Goal: Information Seeking & Learning: Check status

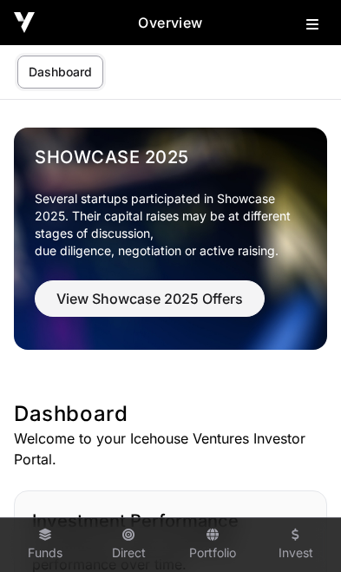
click at [314, 27] on icon at bounding box center [312, 24] width 12 height 14
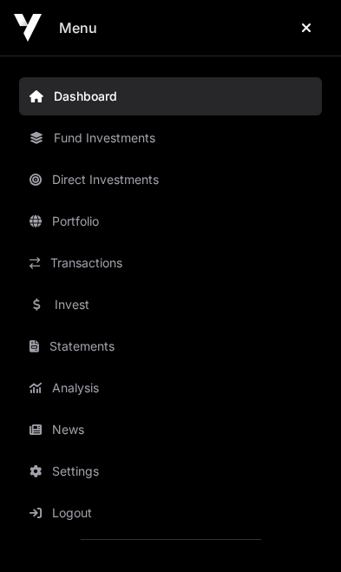
click at [81, 424] on link "News" at bounding box center [170, 430] width 303 height 38
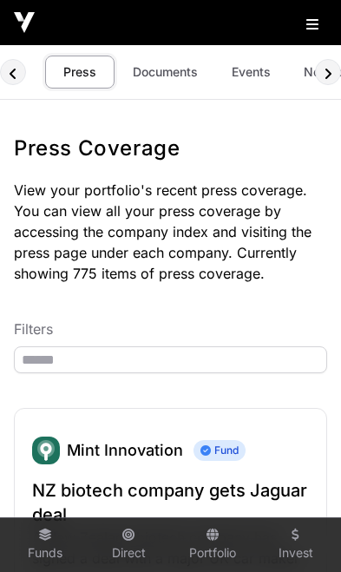
click at [238, 82] on link "Events" at bounding box center [250, 72] width 69 height 33
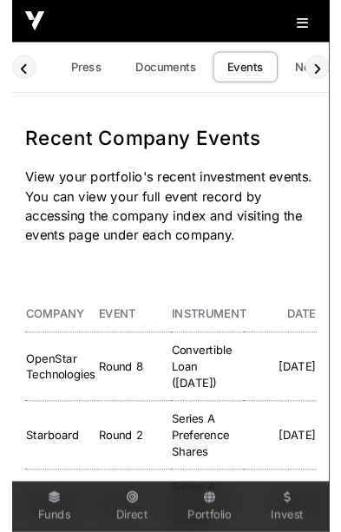
scroll to position [0, 102]
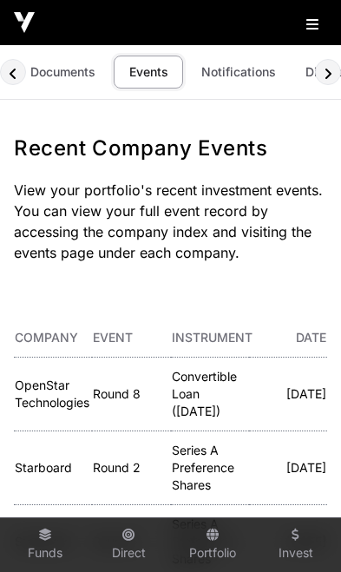
click at [40, 387] on link "OpenStar Technologies" at bounding box center [52, 394] width 75 height 32
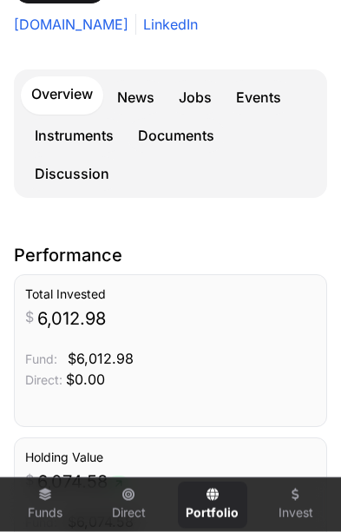
scroll to position [390, 0]
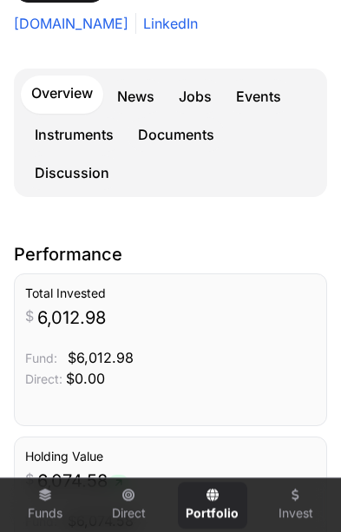
click at [260, 89] on link "Events" at bounding box center [259, 96] width 66 height 35
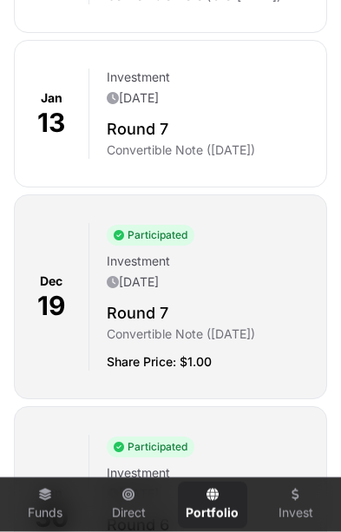
scroll to position [988, 0]
click at [240, 294] on div "Investment [DATE]" at bounding box center [210, 274] width 206 height 42
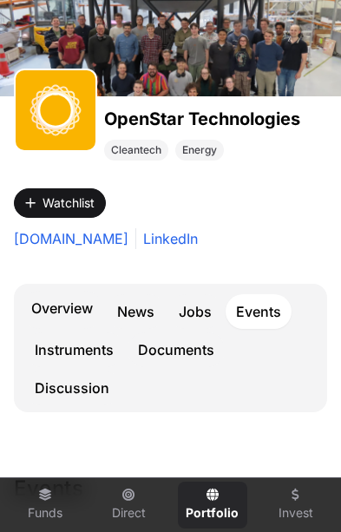
scroll to position [174, 0]
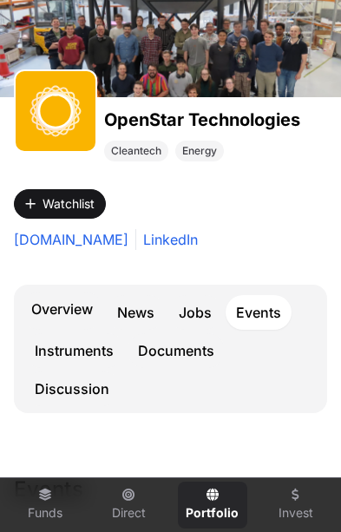
click at [64, 311] on link "Overview" at bounding box center [62, 311] width 82 height 38
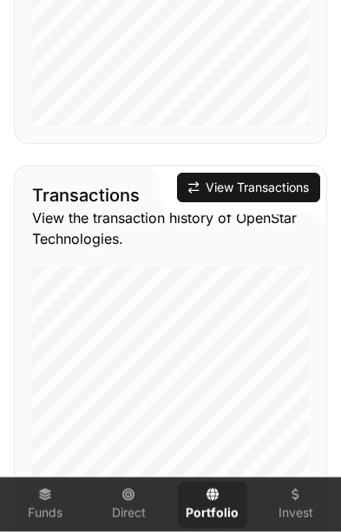
click at [260, 191] on button "View Transactions" at bounding box center [248, 188] width 143 height 30
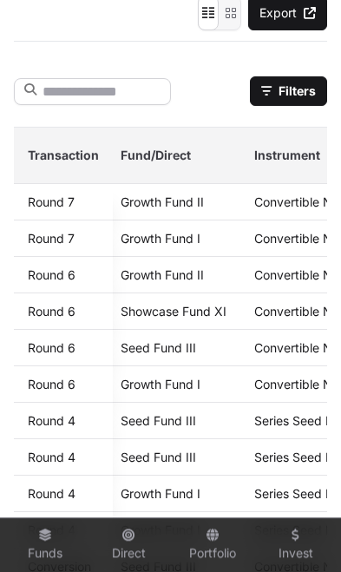
scroll to position [0, 164]
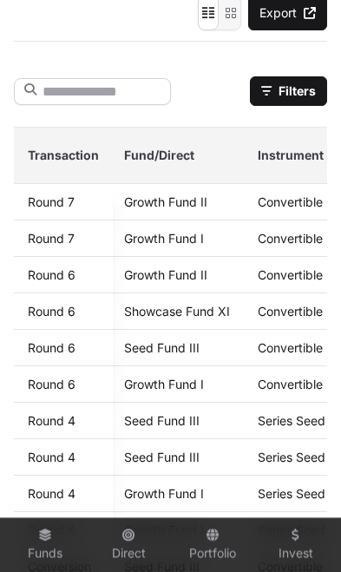
click at [167, 240] on link "Growth Fund I" at bounding box center [164, 238] width 80 height 15
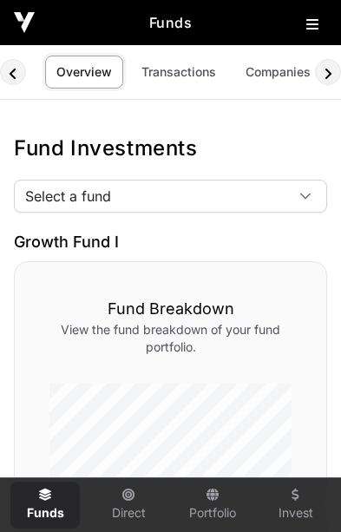
click at [299, 204] on div at bounding box center [306, 196] width 42 height 31
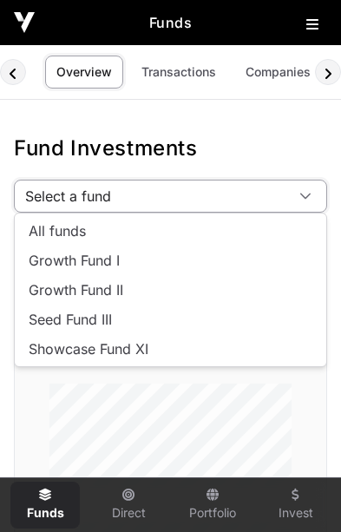
click at [186, 69] on link "Transactions" at bounding box center [178, 72] width 97 height 33
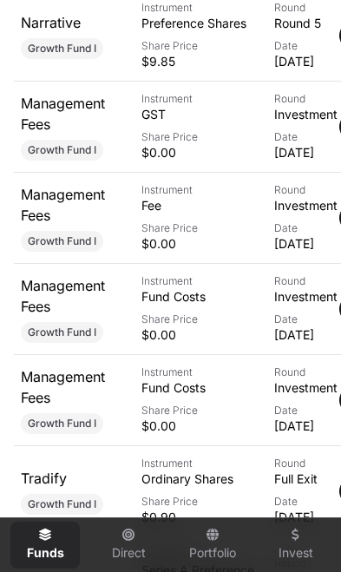
scroll to position [1934, 0]
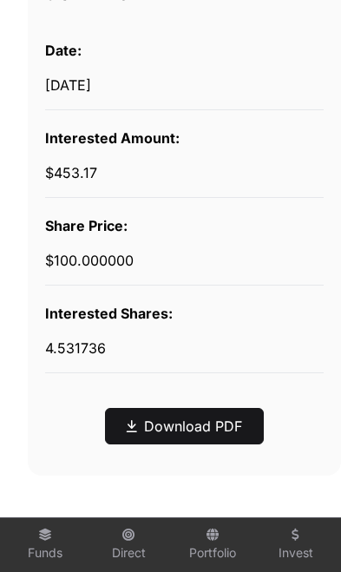
scroll to position [647, 0]
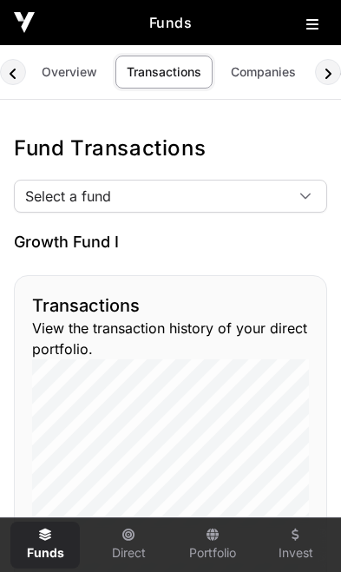
click at [281, 194] on span "Select a fund" at bounding box center [150, 196] width 270 height 31
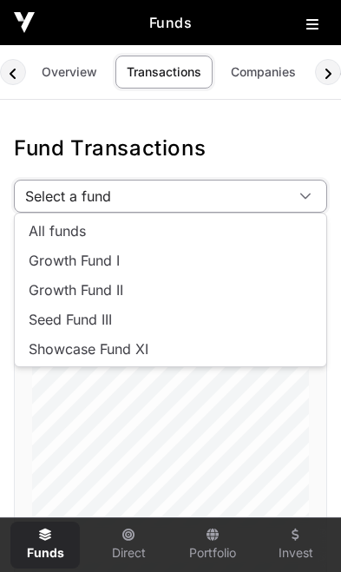
click at [128, 287] on li "Growth Fund II" at bounding box center [170, 290] width 305 height 28
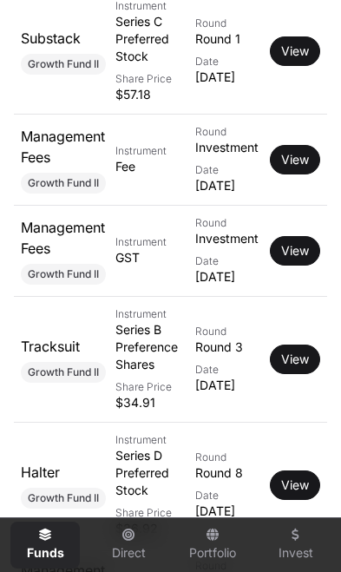
scroll to position [830, 0]
click at [295, 168] on link "View" at bounding box center [295, 159] width 28 height 17
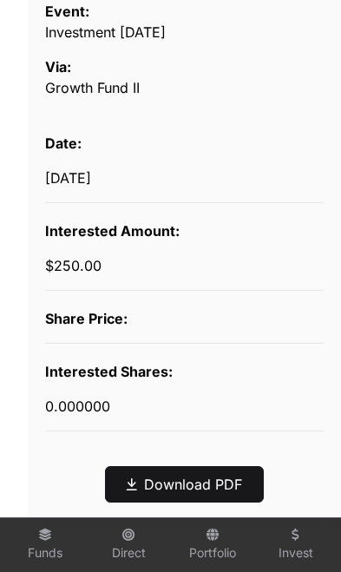
scroll to position [552, 0]
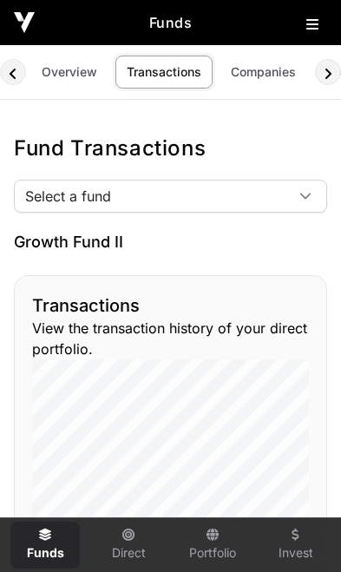
click at [214, 542] on link "Portfolio" at bounding box center [212, 545] width 69 height 47
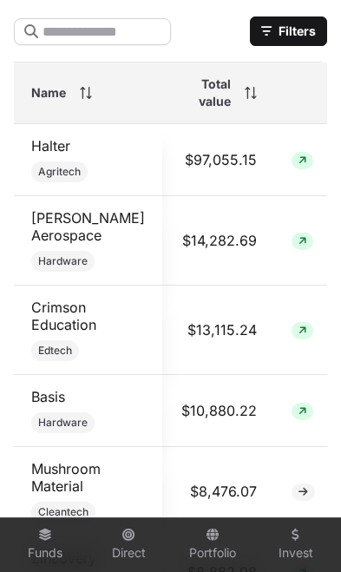
scroll to position [5, 463]
click at [243, 102] on div "Total value" at bounding box center [220, 93] width 76 height 35
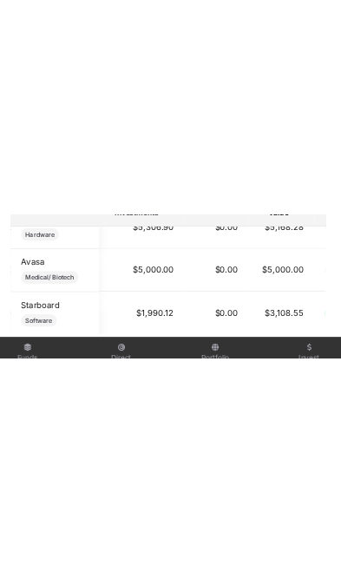
scroll to position [1410, 0]
